Goal: Find specific page/section: Find specific page/section

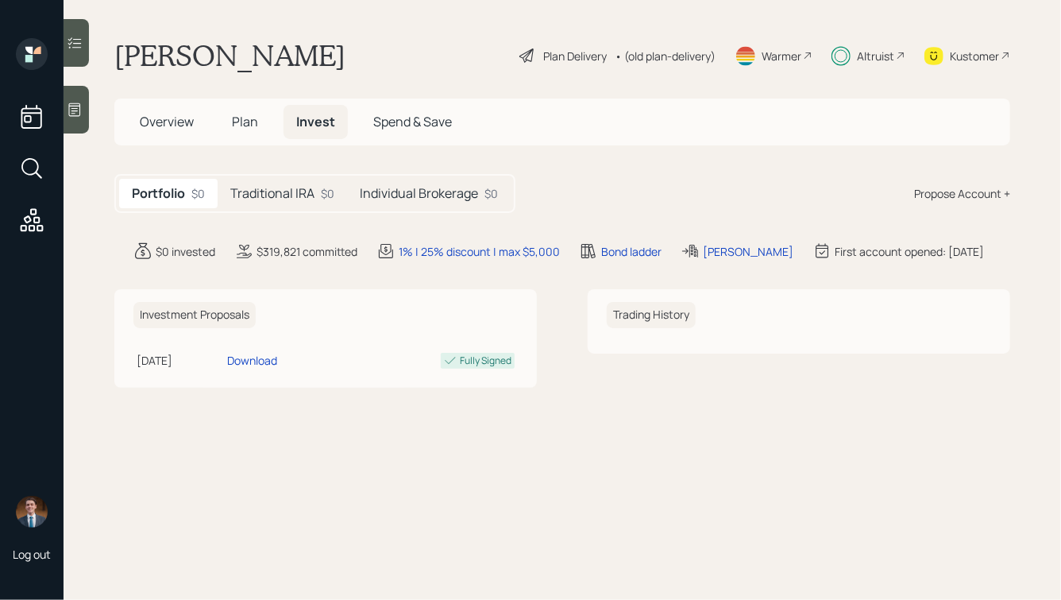
click at [307, 191] on h5 "Traditional IRA" at bounding box center [272, 193] width 84 height 15
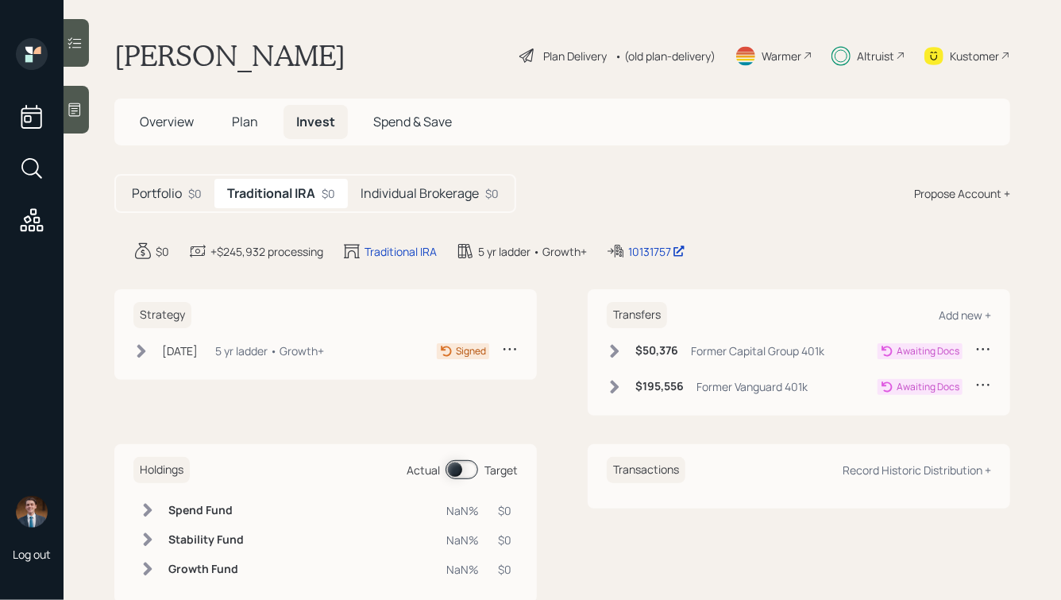
click at [389, 195] on h5 "Individual Brokerage" at bounding box center [420, 193] width 118 height 15
